Goal: Information Seeking & Learning: Find specific page/section

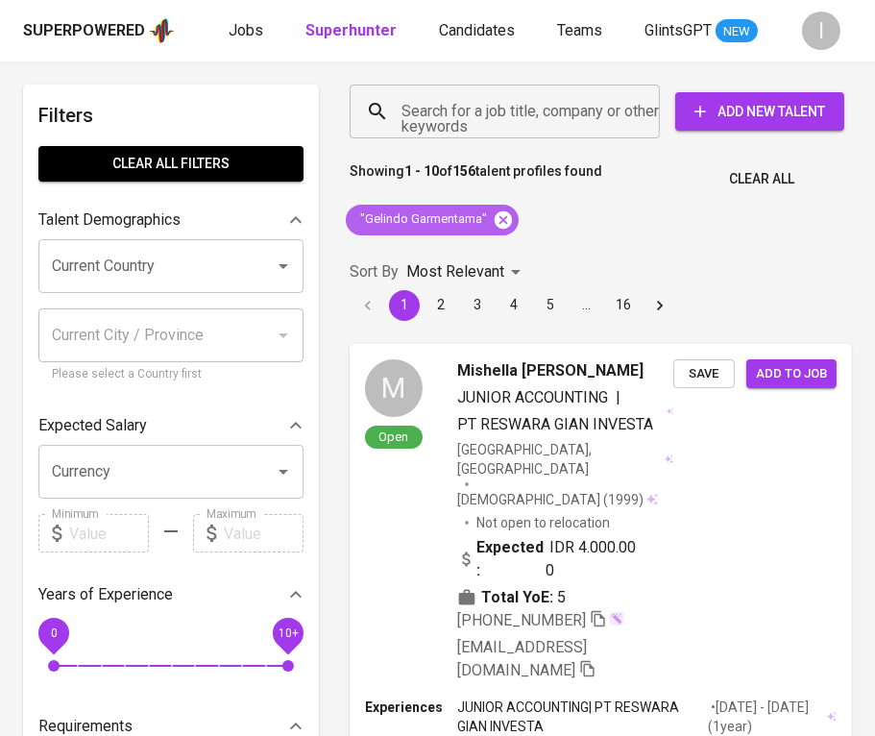
click at [497, 213] on icon at bounding box center [503, 219] width 21 height 21
click at [528, 107] on input "Search for a job title, company or other keywords" at bounding box center [510, 111] width 226 height 36
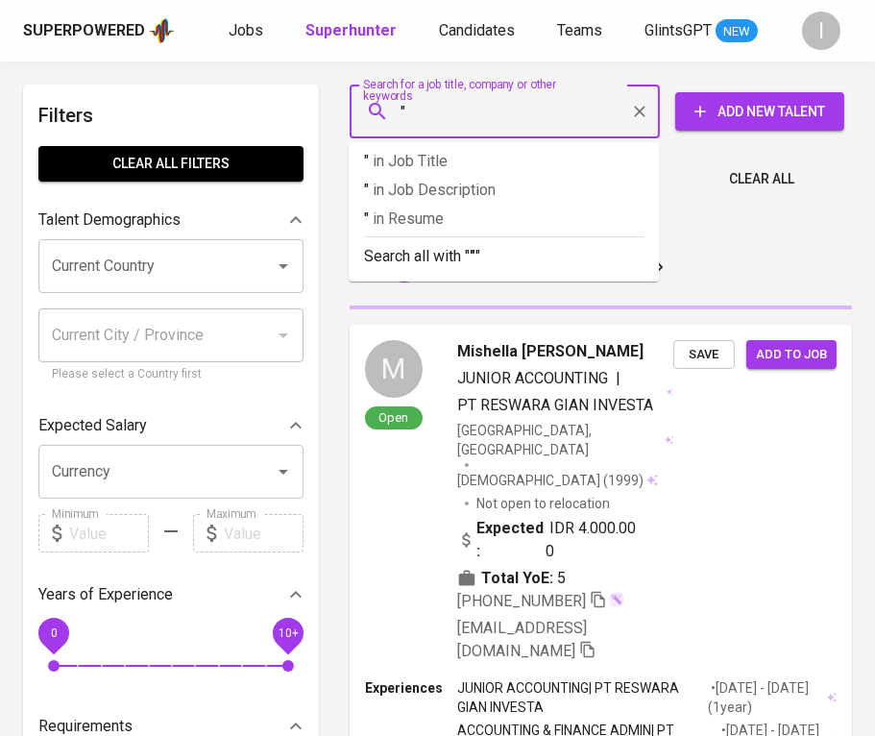
paste input "AMP BUSINES CONSULTANT"
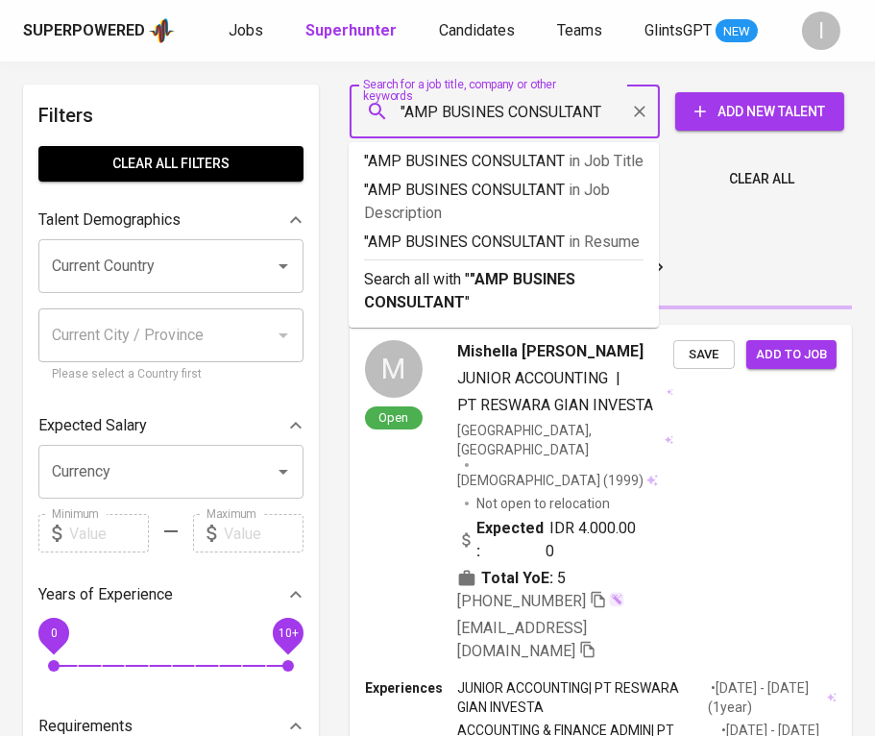
type input ""AMP BUSINES CONSULTANT""
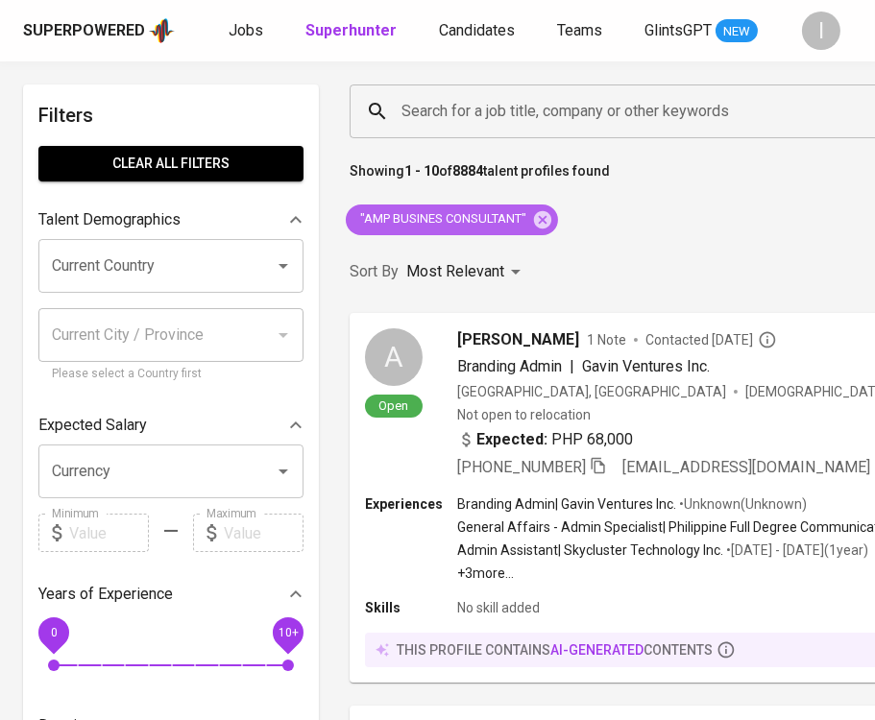
drag, startPoint x: 553, startPoint y: 215, endPoint x: 544, endPoint y: 110, distance: 105.1
click at [553, 215] on icon at bounding box center [542, 219] width 21 height 21
click at [544, 110] on input "Search for a job title, company or other keywords" at bounding box center [720, 111] width 647 height 36
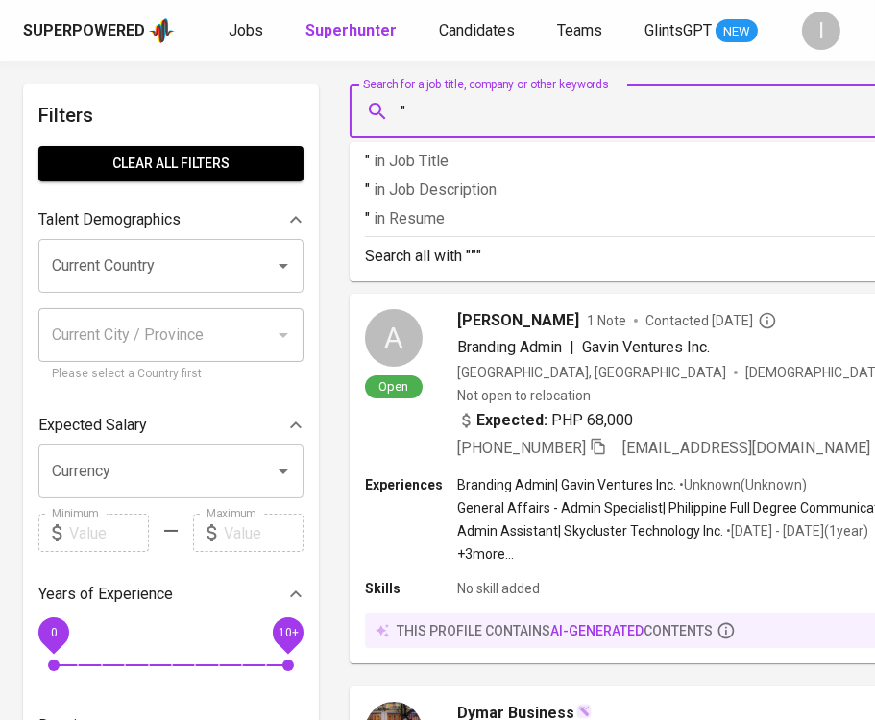
paste input "BOGASARI [GEOGRAPHIC_DATA]"
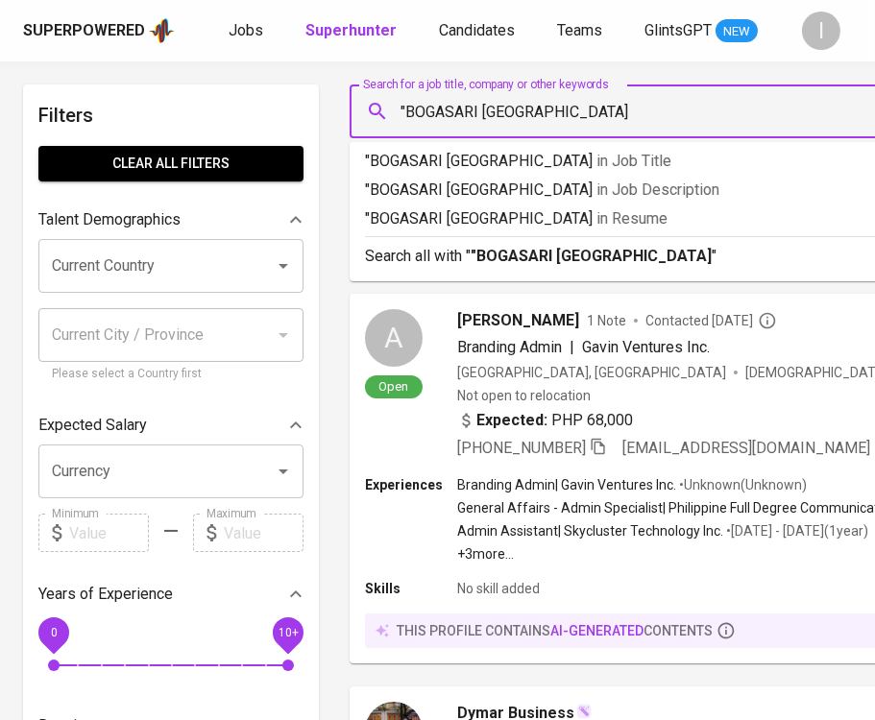
type input ""BOGASARI SURABAYA""
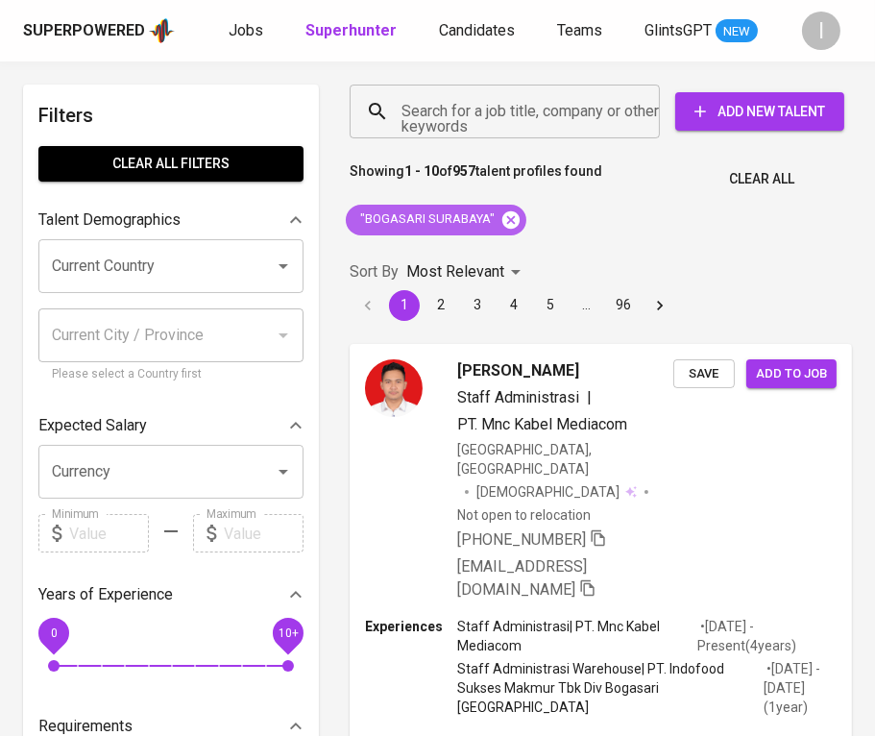
click at [508, 220] on icon at bounding box center [510, 219] width 21 height 21
click at [547, 102] on input "Search for a job title, company or other keywords" at bounding box center [510, 111] width 226 height 36
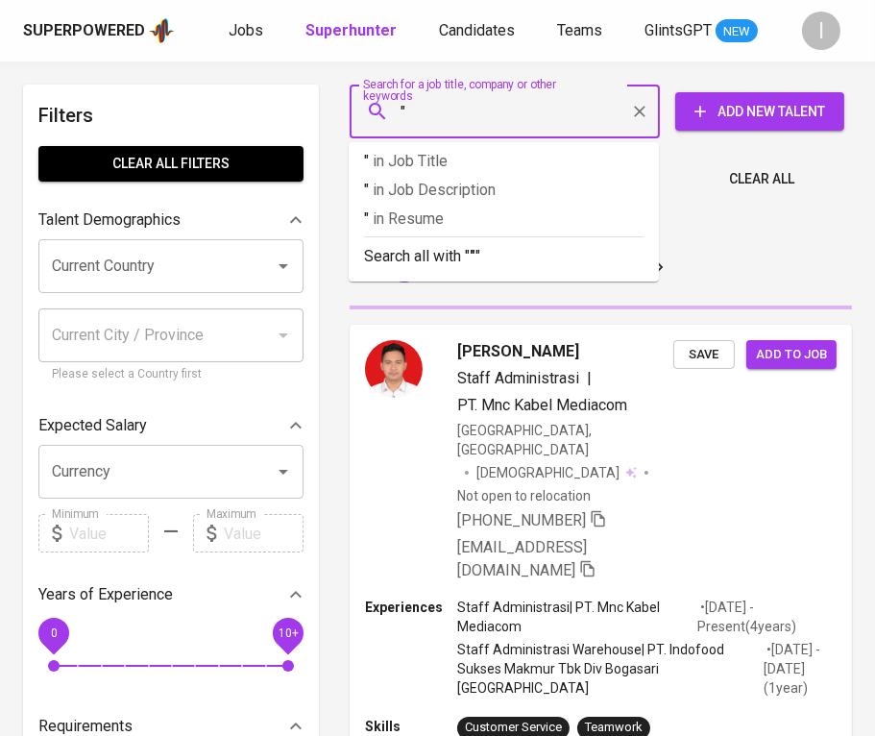
paste input "Waskita Bumi Wira"
type input ""Waskita Bumi Wira"
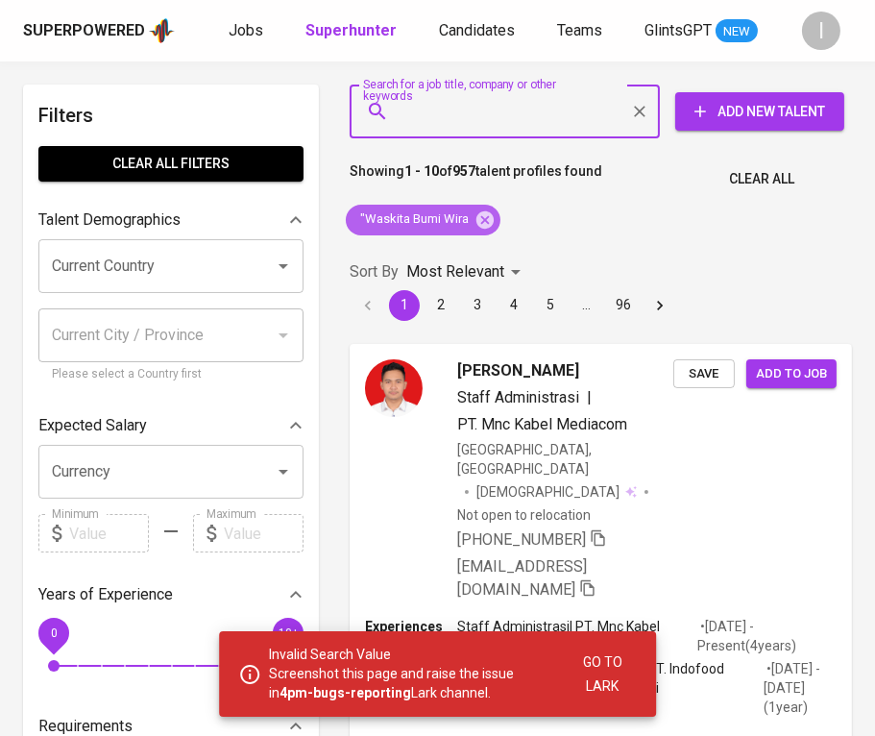
drag, startPoint x: 492, startPoint y: 221, endPoint x: 528, endPoint y: 111, distance: 115.4
click at [492, 221] on icon at bounding box center [484, 218] width 17 height 17
click at [528, 111] on input "Search for a job title, company or other keywords" at bounding box center [510, 111] width 226 height 36
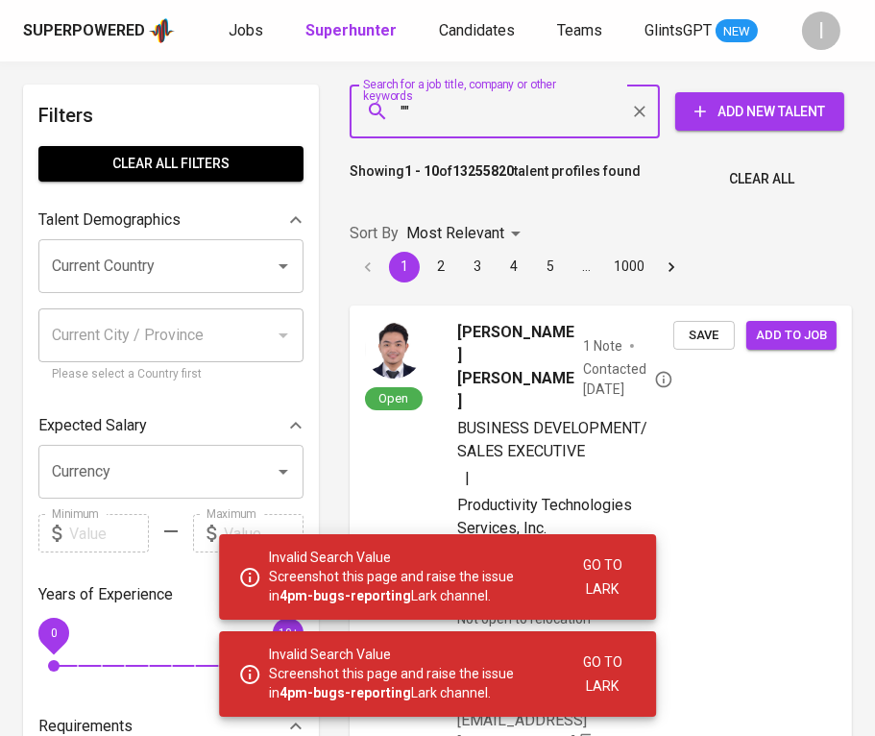
paste input "Waskita Bumi Wira"
type input ""Waskita Bumi Wira""
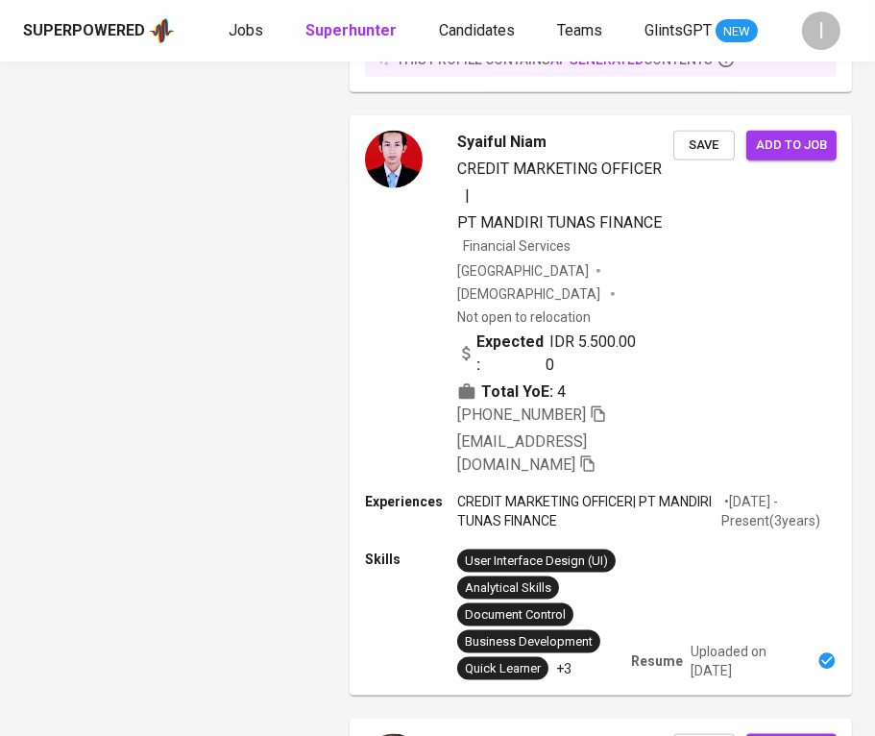
scroll to position [3844, 0]
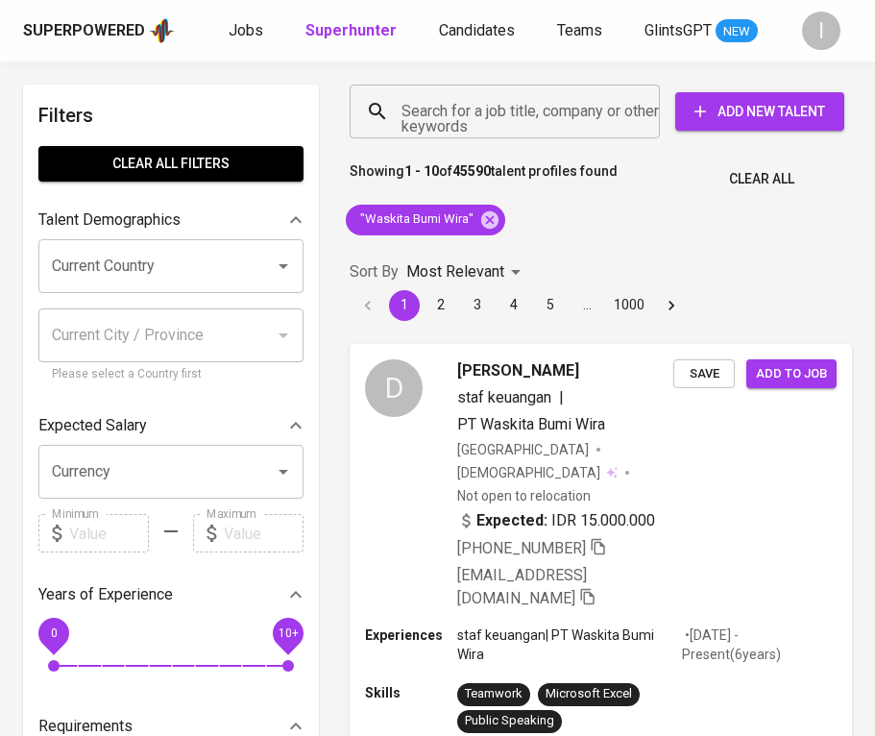
scroll to position [3844, 0]
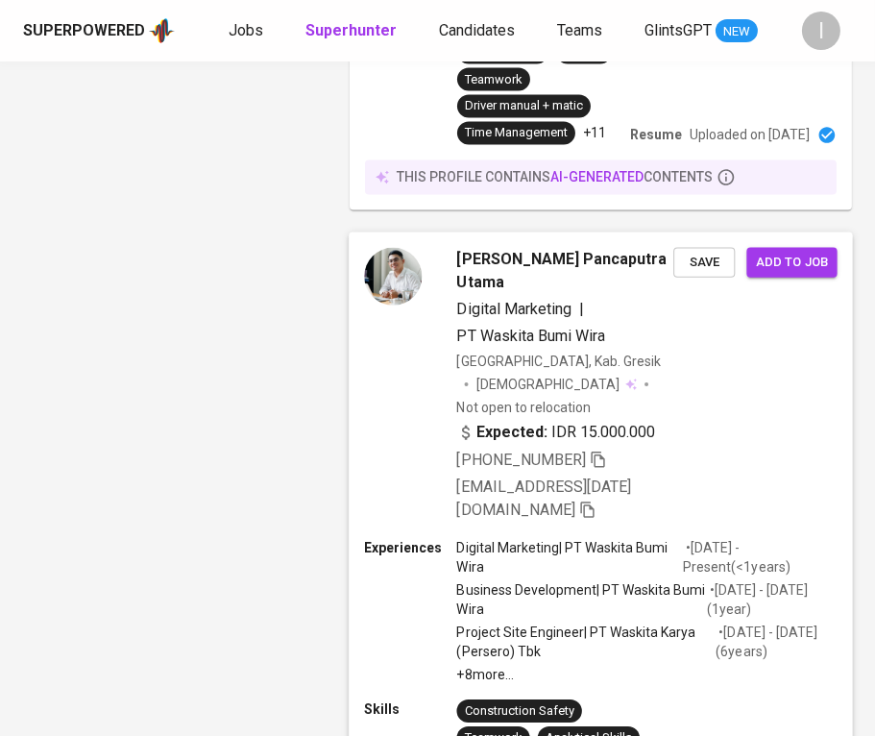
click at [601, 451] on icon "button" at bounding box center [598, 459] width 17 height 17
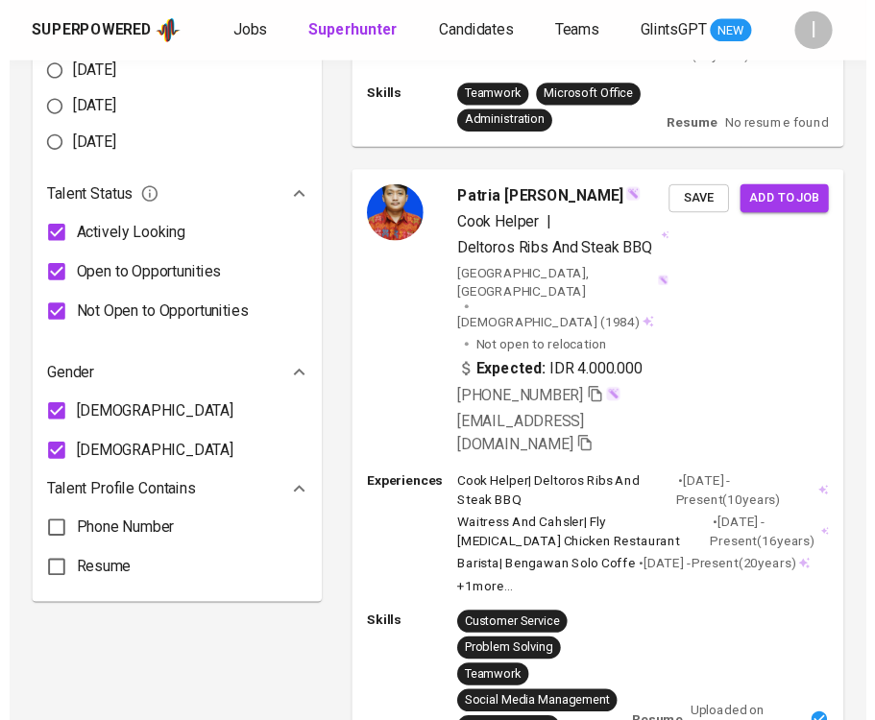
scroll to position [0, 0]
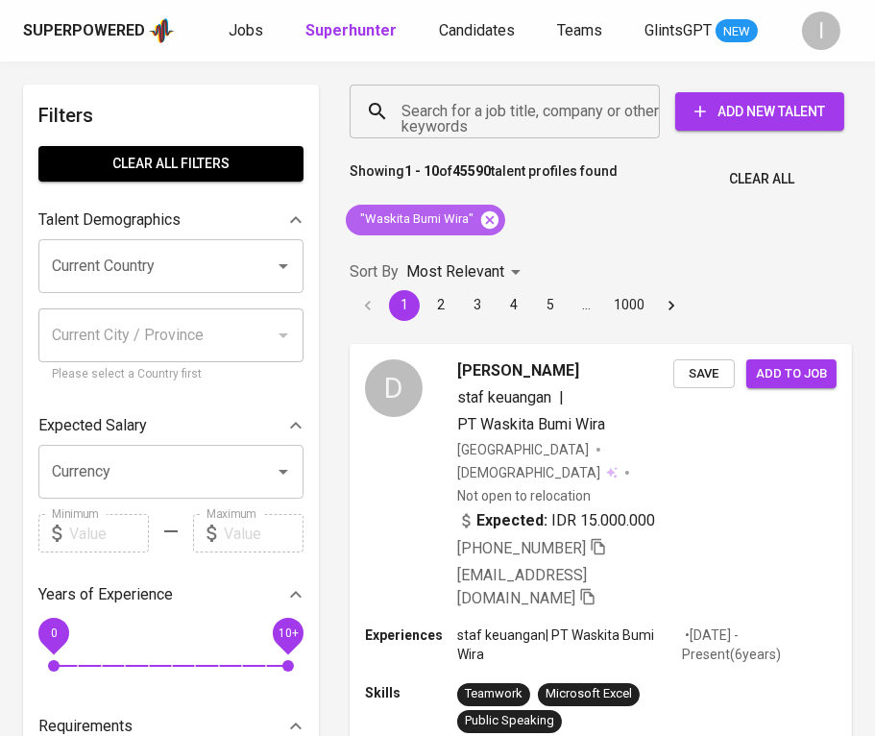
click at [492, 219] on icon at bounding box center [489, 218] width 17 height 17
click at [542, 112] on input "Search for a job title, company or other keywords" at bounding box center [510, 111] width 226 height 36
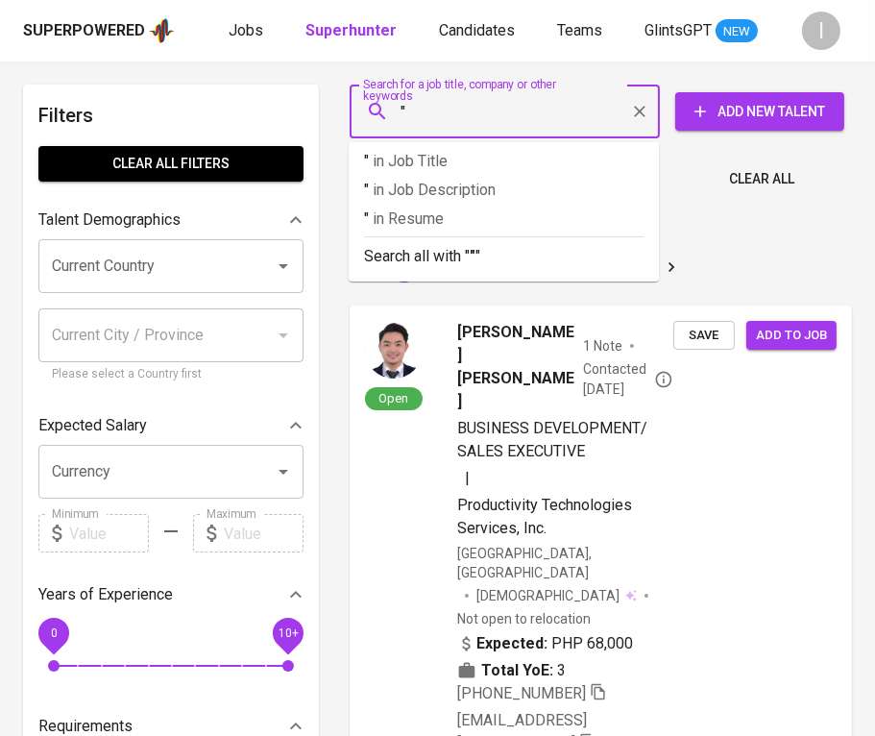
paste input "Matrix Jaya Unggul"
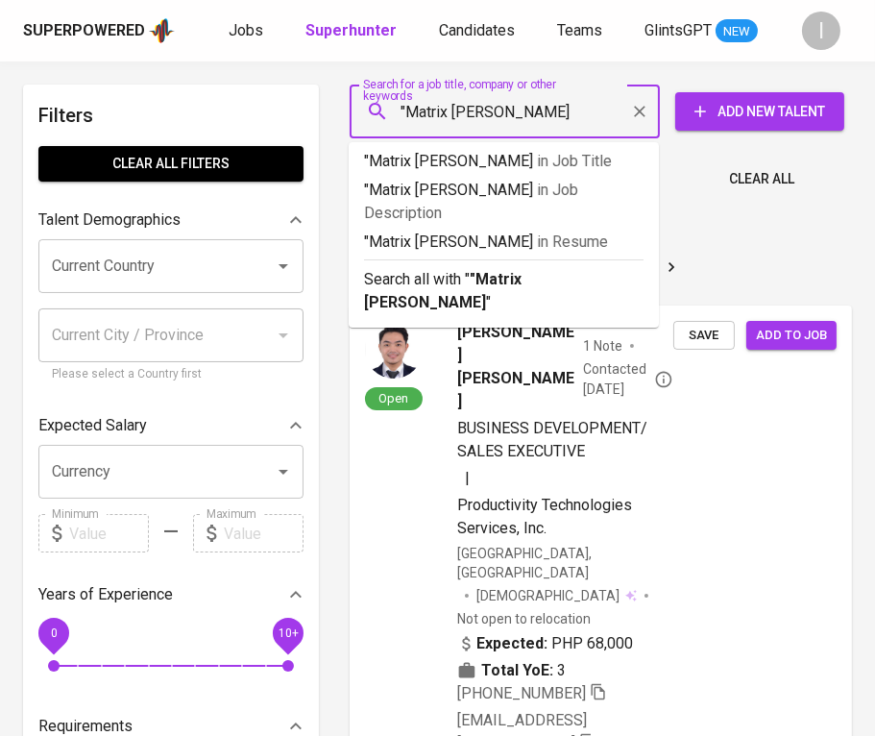
type input ""Matrix Jaya Unggul""
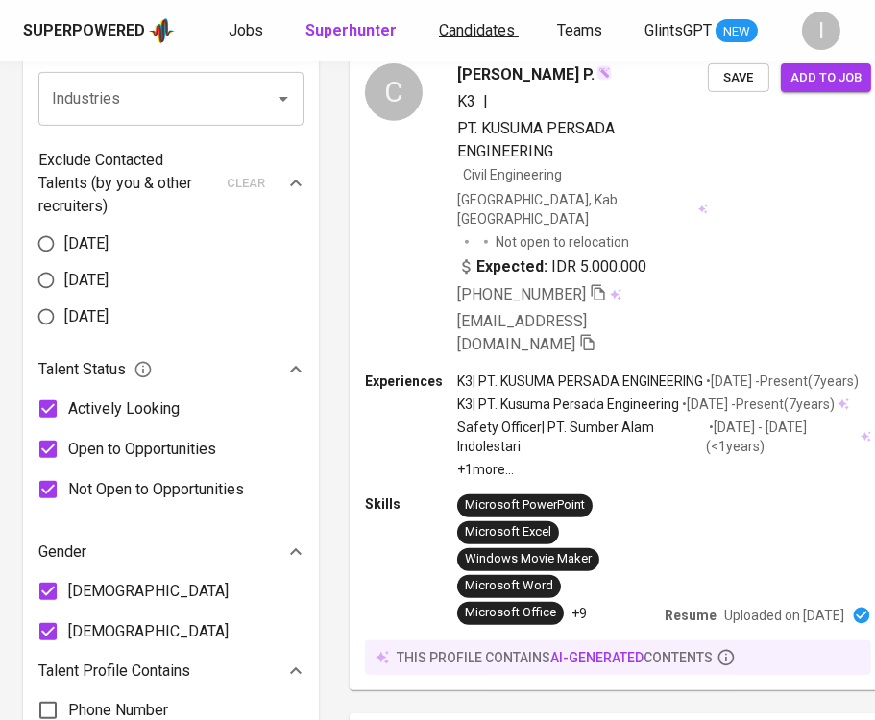
scroll to position [197, 0]
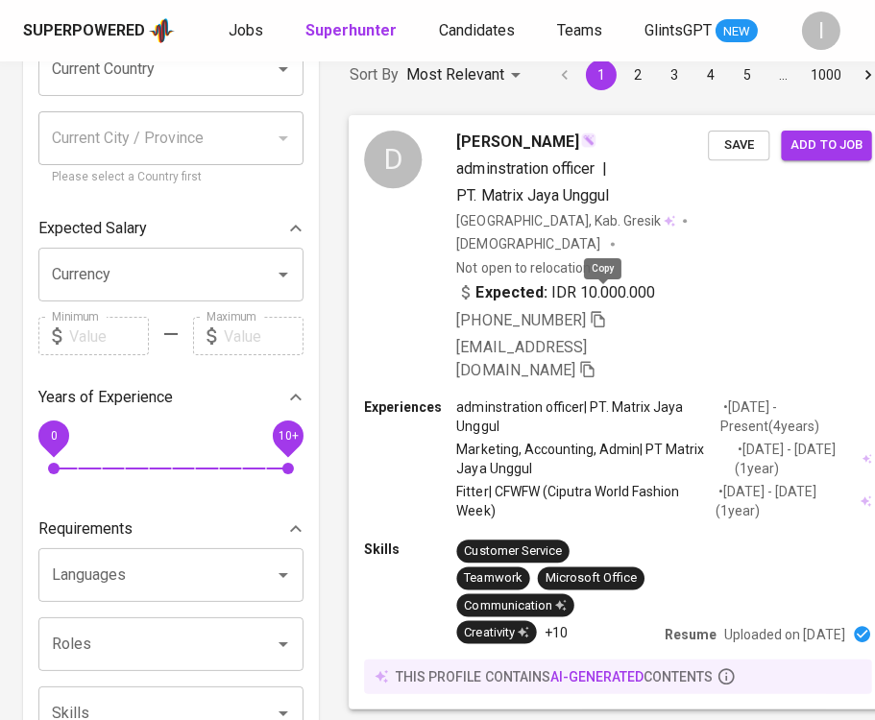
click at [601, 310] on icon "button" at bounding box center [598, 318] width 17 height 17
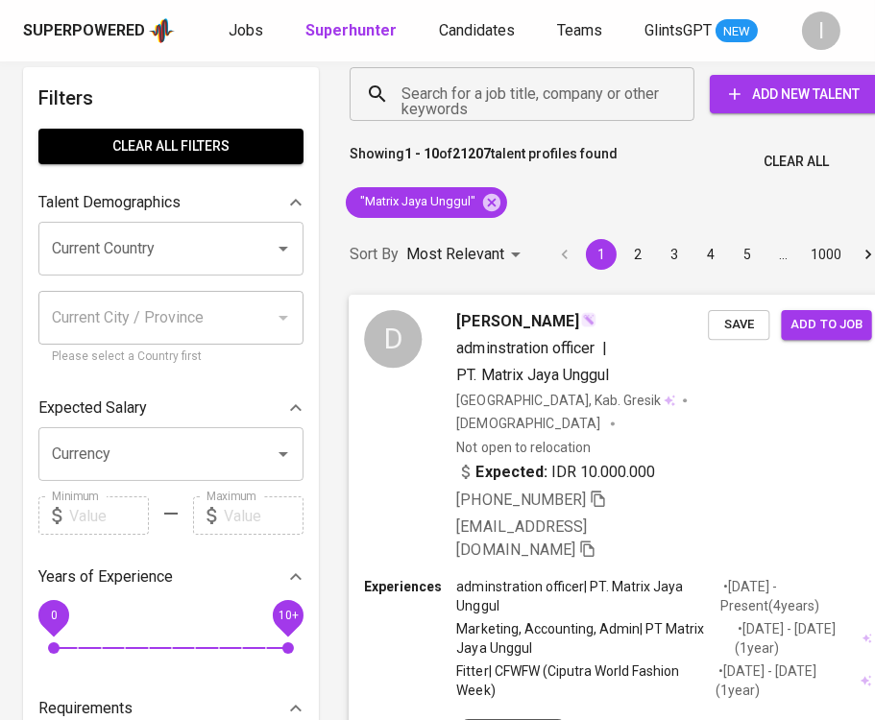
scroll to position [0, 0]
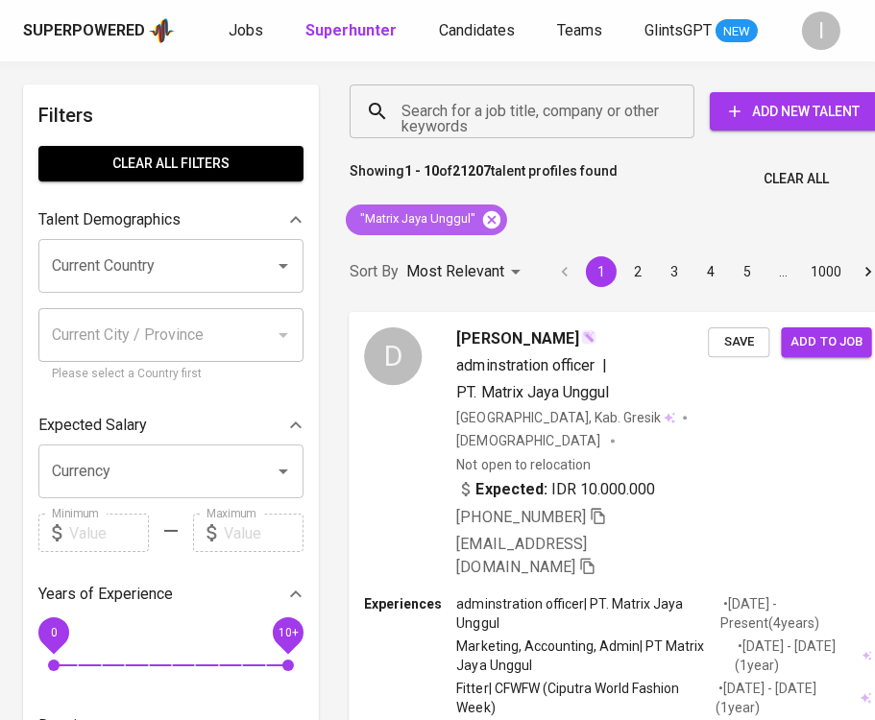
click at [495, 221] on icon at bounding box center [491, 218] width 17 height 17
click at [541, 112] on input "Search for a job title, company or other keywords" at bounding box center [527, 111] width 260 height 36
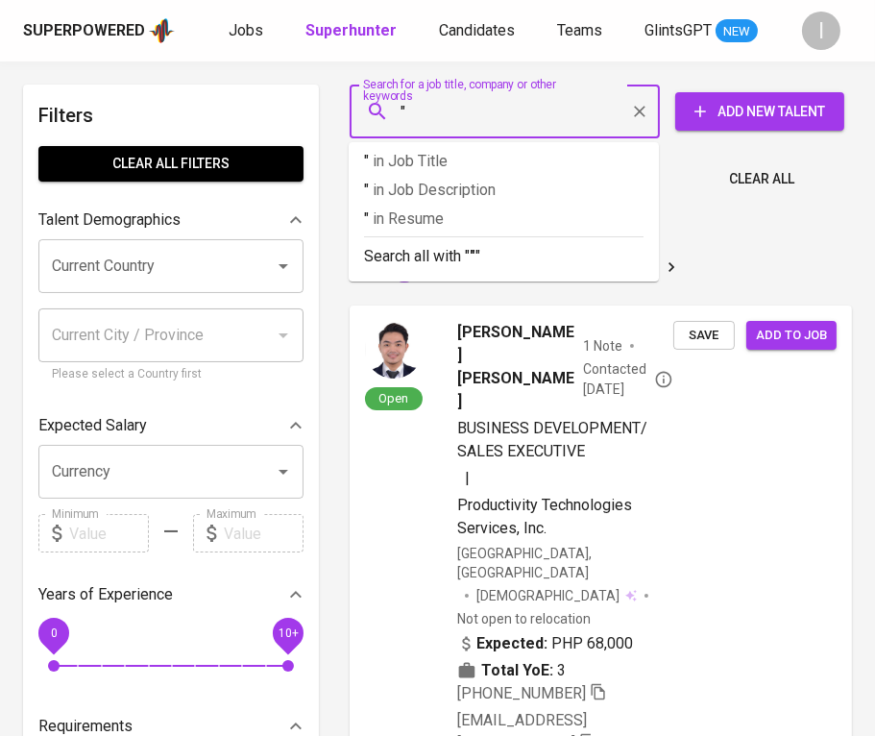
paste input "CV Agdi Indo Consultant"
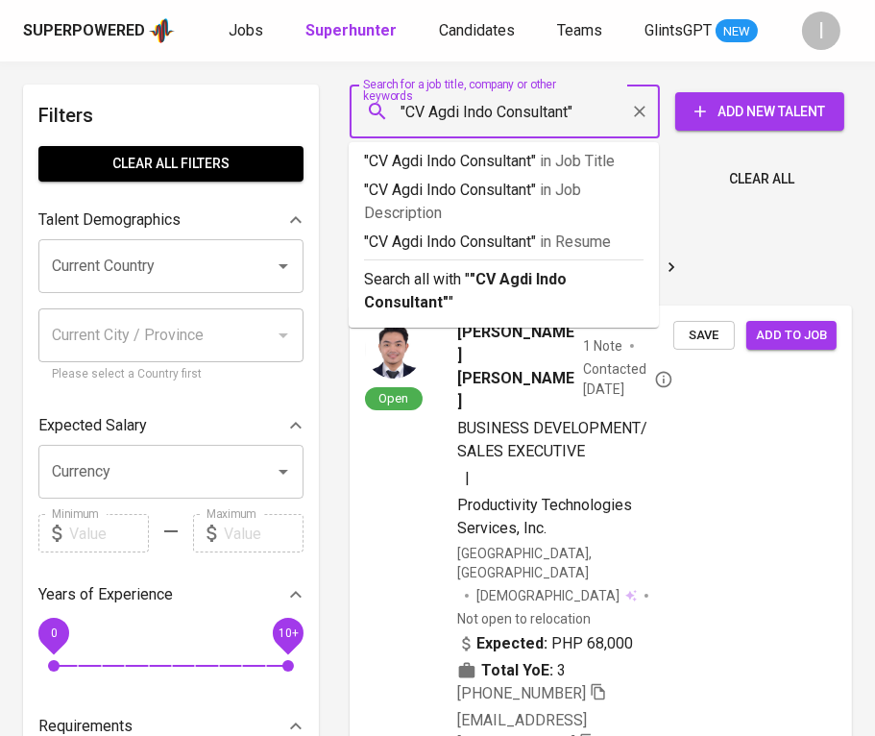
click at [428, 113] on input ""CV Agdi Indo Consultant"" at bounding box center [510, 111] width 226 height 36
type input ""Agdi Indo Consultant""
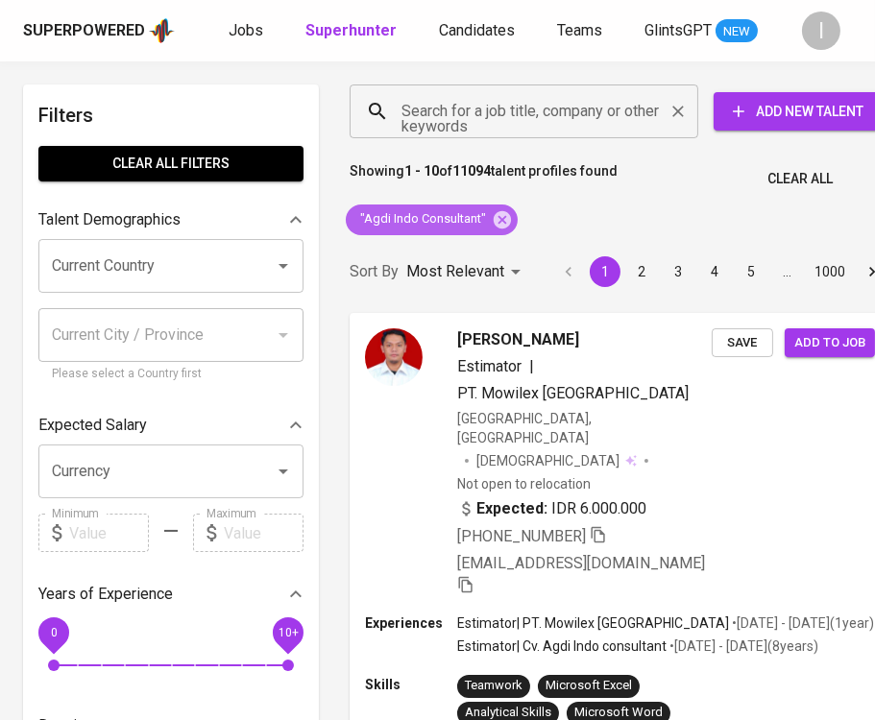
click at [497, 216] on icon at bounding box center [502, 219] width 21 height 21
click at [532, 123] on input "Search for a job title, company or other keywords" at bounding box center [529, 111] width 264 height 36
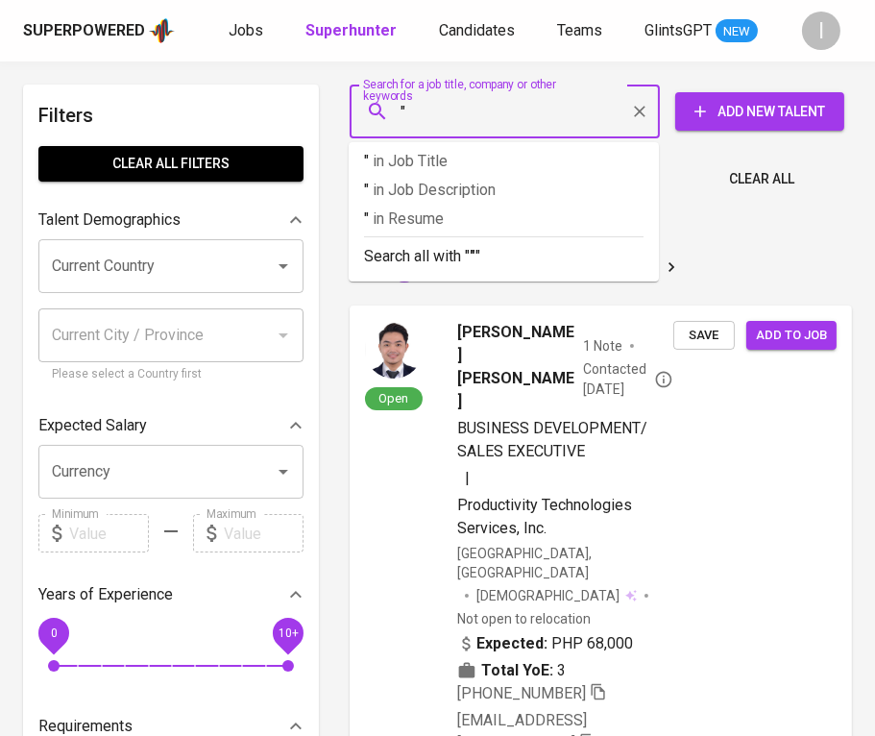
paste input "Gama Aji Krisno"
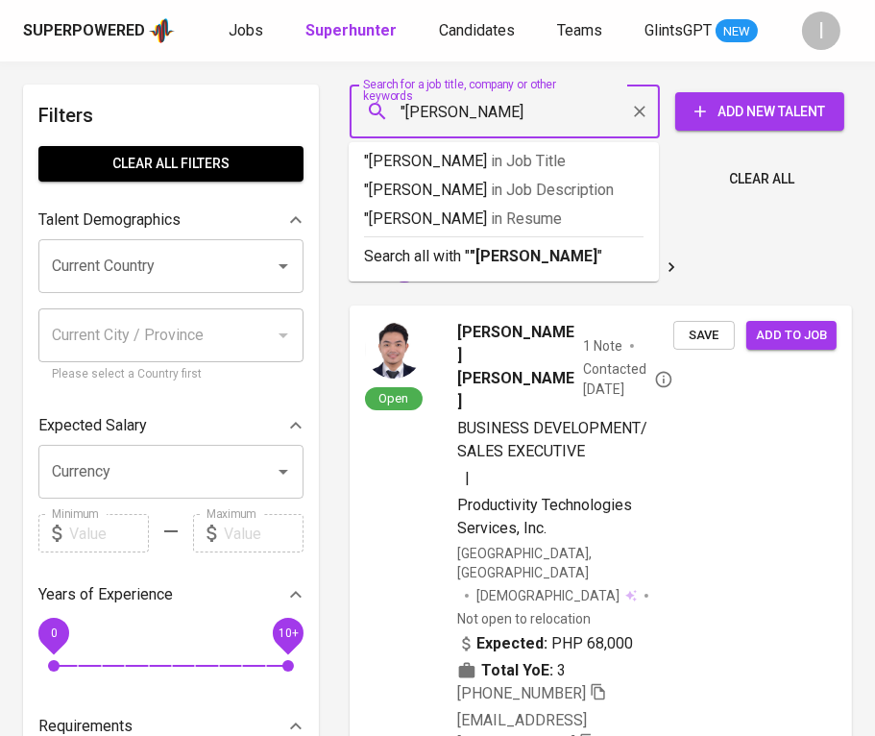
type input ""Gama Aji Krisno ""
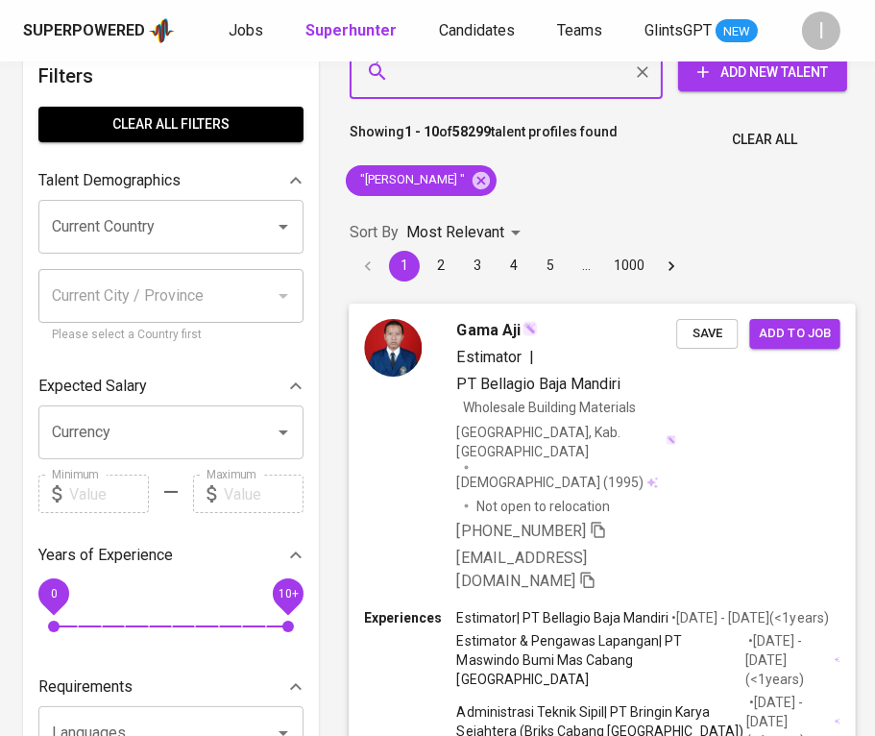
scroll to position [47, 0]
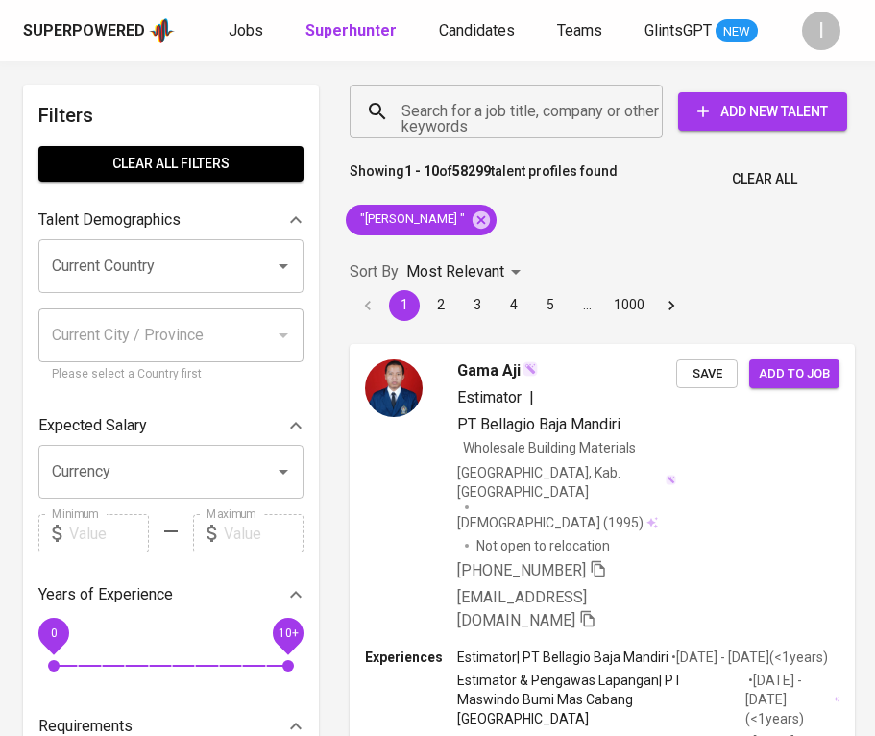
scroll to position [47, 0]
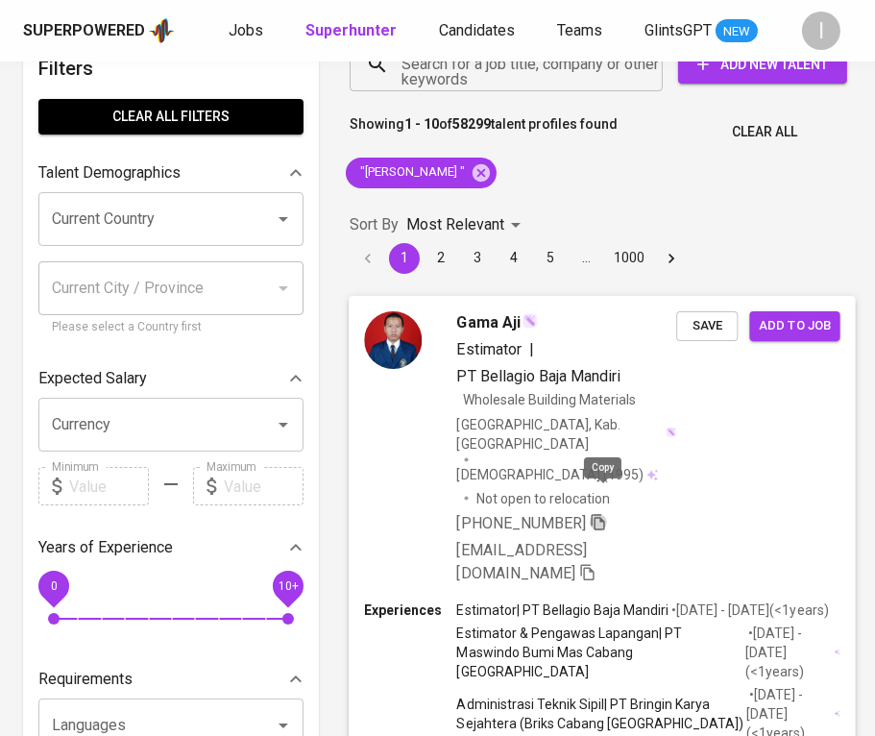
click at [606, 513] on icon "button" at bounding box center [598, 521] width 17 height 17
click at [473, 172] on icon at bounding box center [481, 171] width 17 height 17
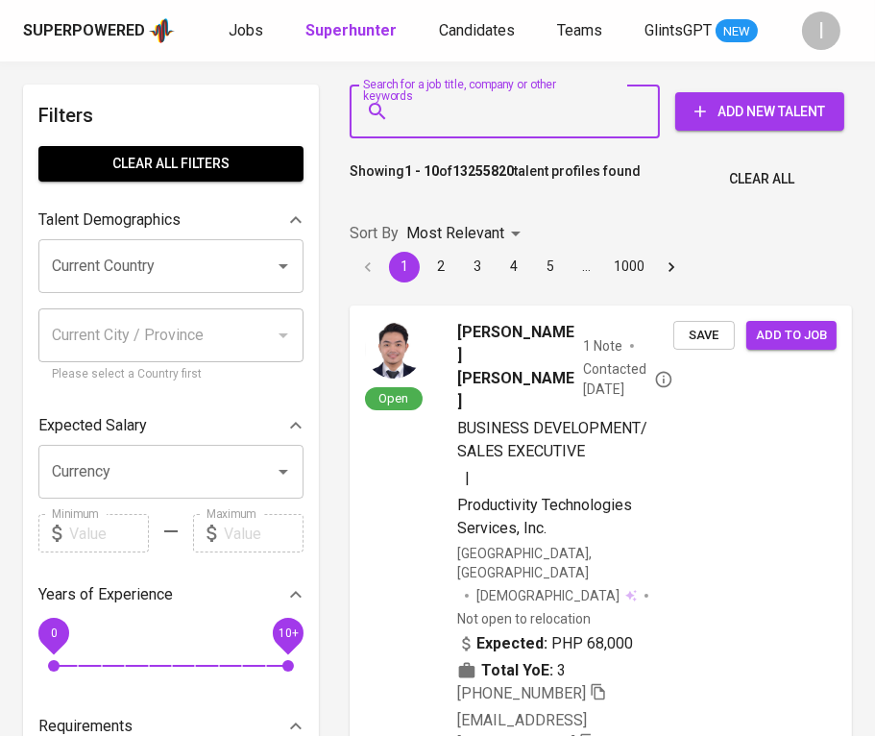
click at [546, 123] on input "Search for a job title, company or other keywords" at bounding box center [510, 111] width 226 height 36
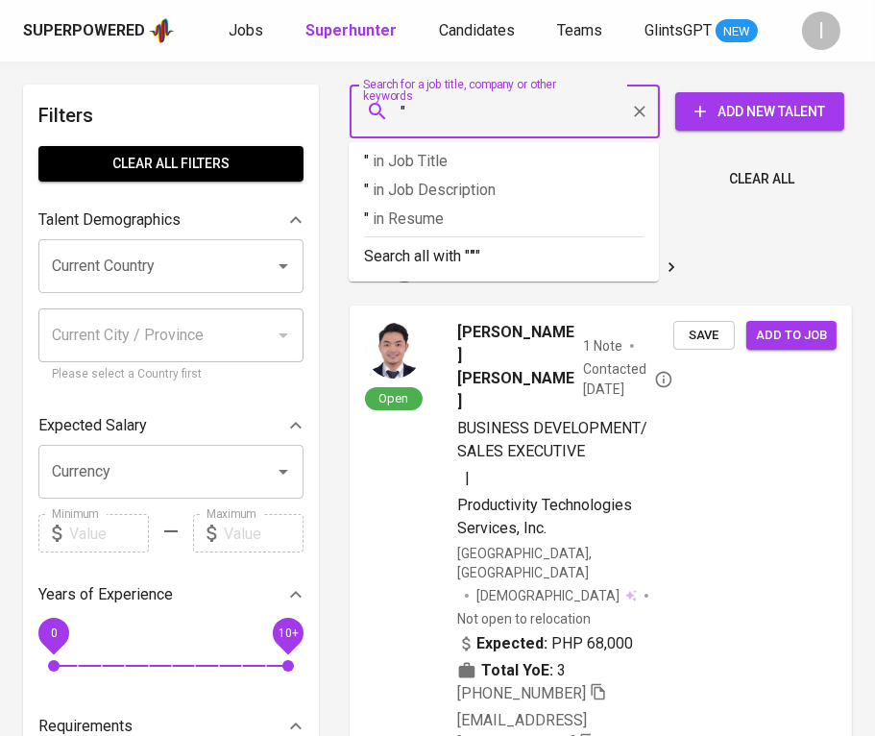
paste input "PT Bara Sangray Sehati"
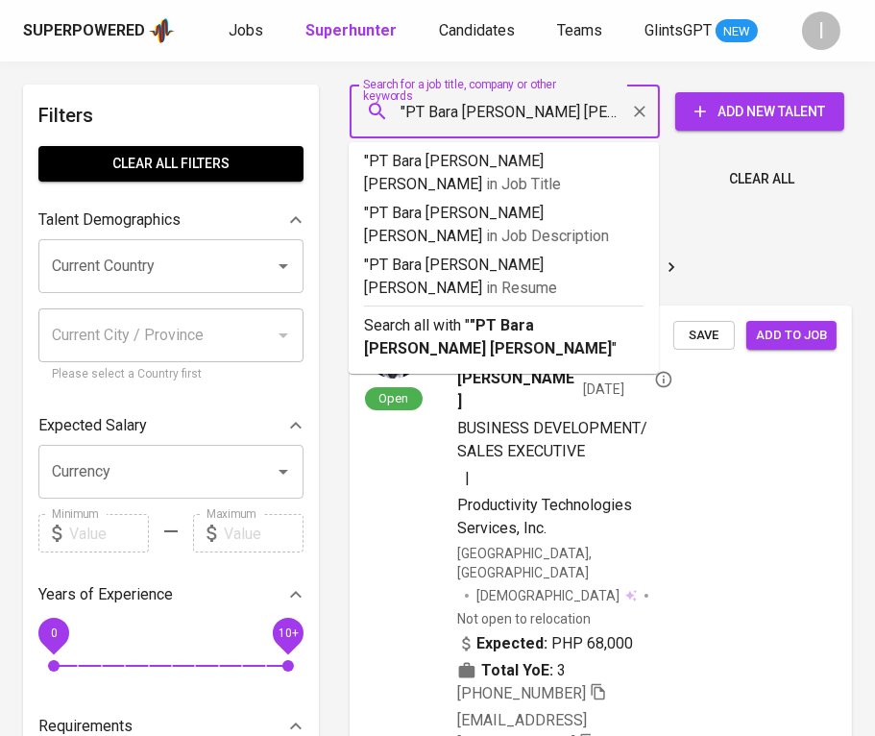
click at [429, 114] on input ""PT Bara Sangray Sehati" at bounding box center [510, 111] width 226 height 36
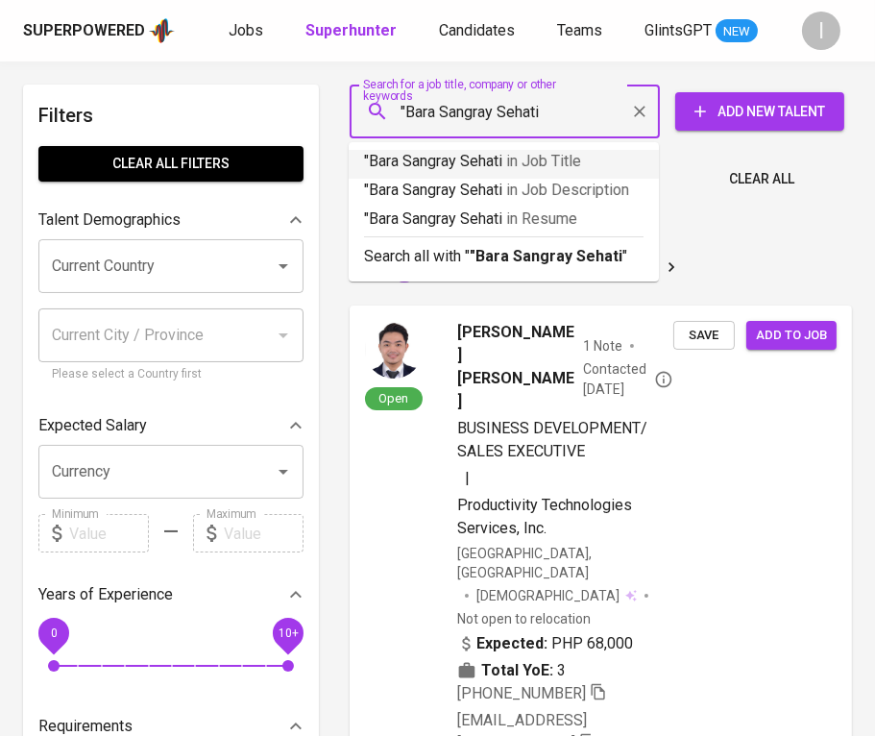
click at [548, 116] on input ""Bara Sangray Sehati" at bounding box center [510, 111] width 226 height 36
type input ""Bara Sangray Sehati""
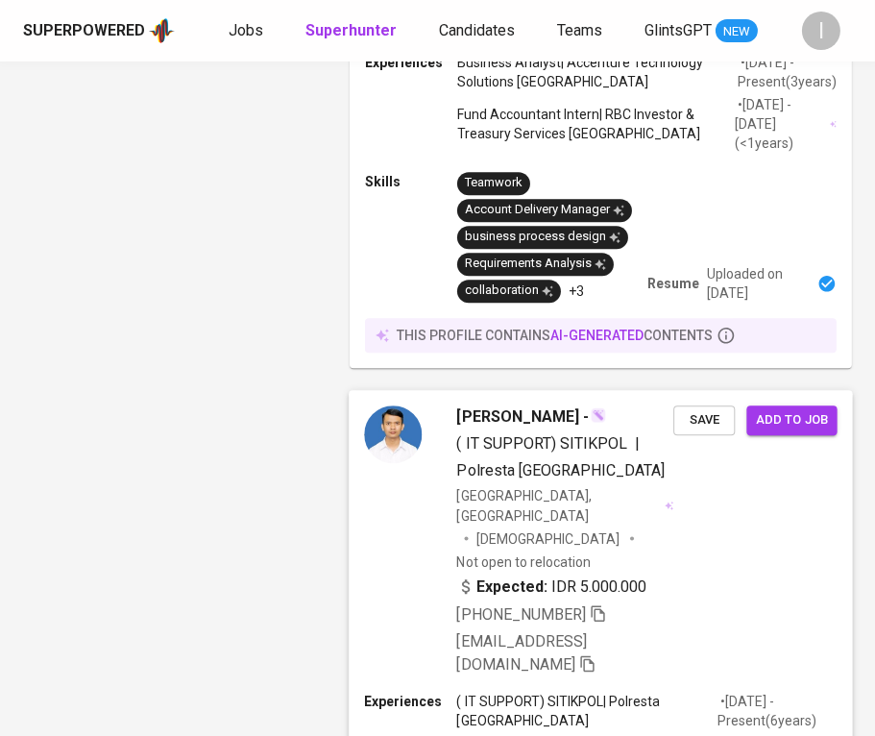
scroll to position [6148, 0]
